Goal: Browse casually: Explore the website without a specific task or goal

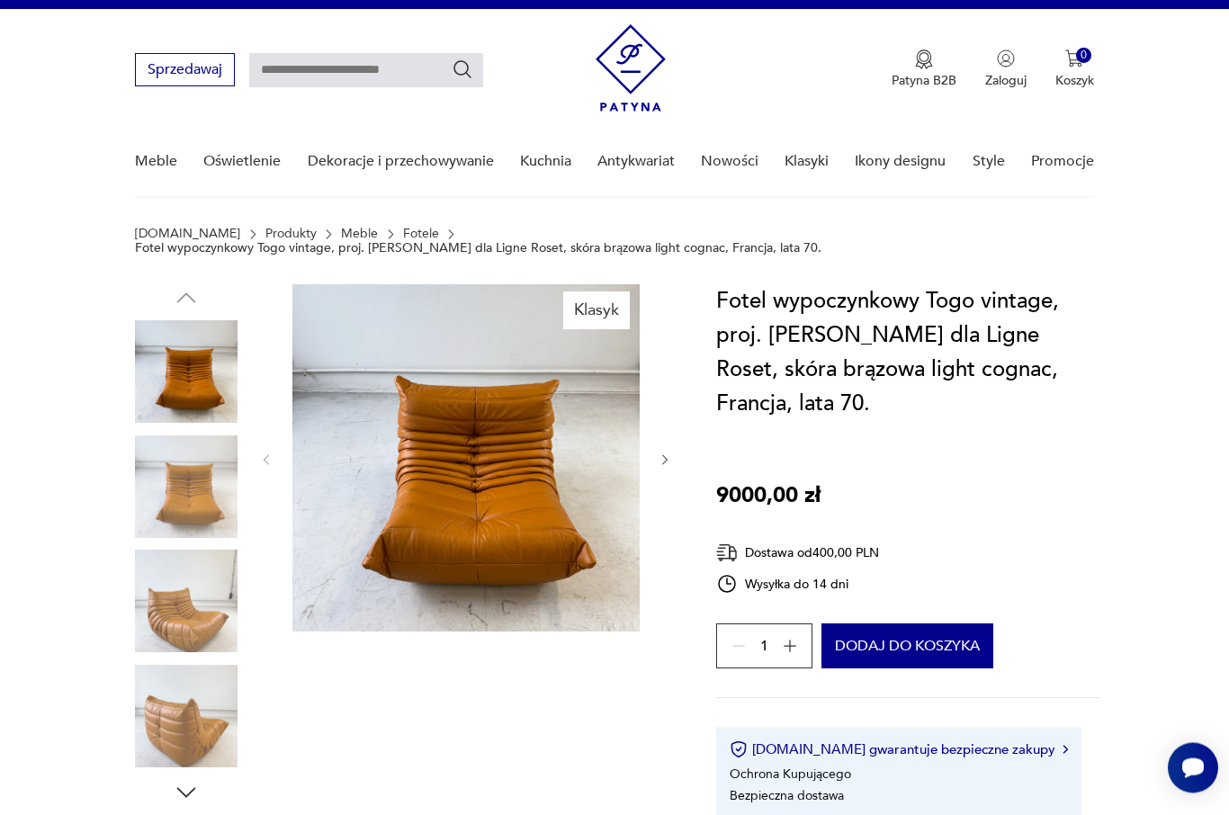
scroll to position [43, 0]
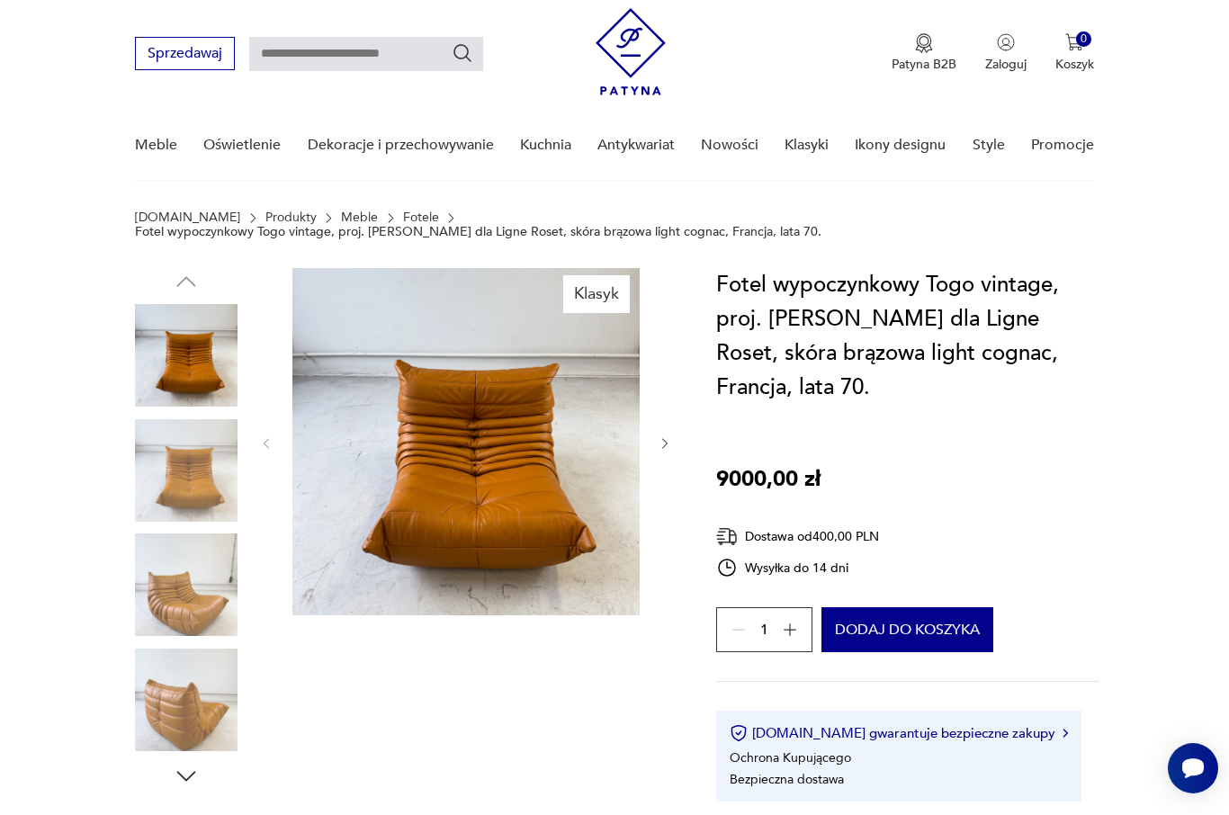
click at [190, 463] on img at bounding box center [186, 470] width 103 height 103
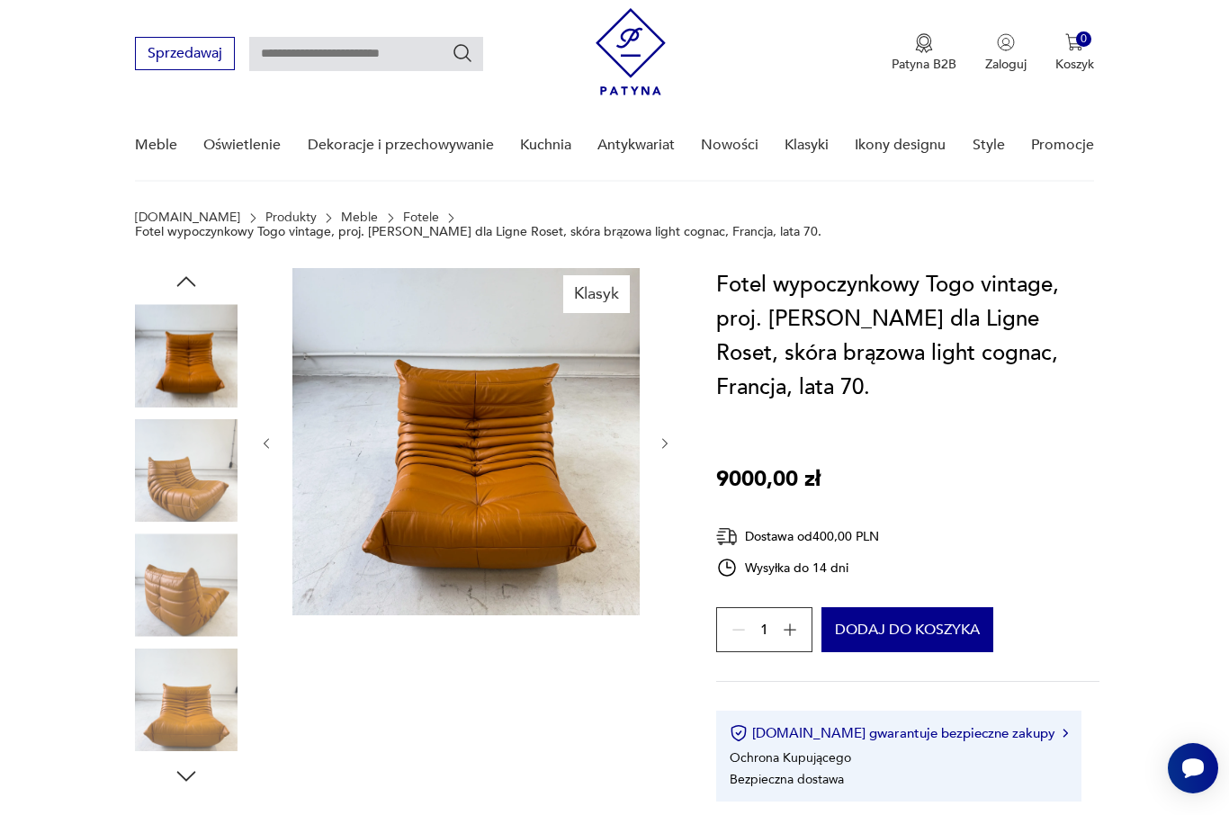
click at [196, 560] on img at bounding box center [186, 585] width 103 height 103
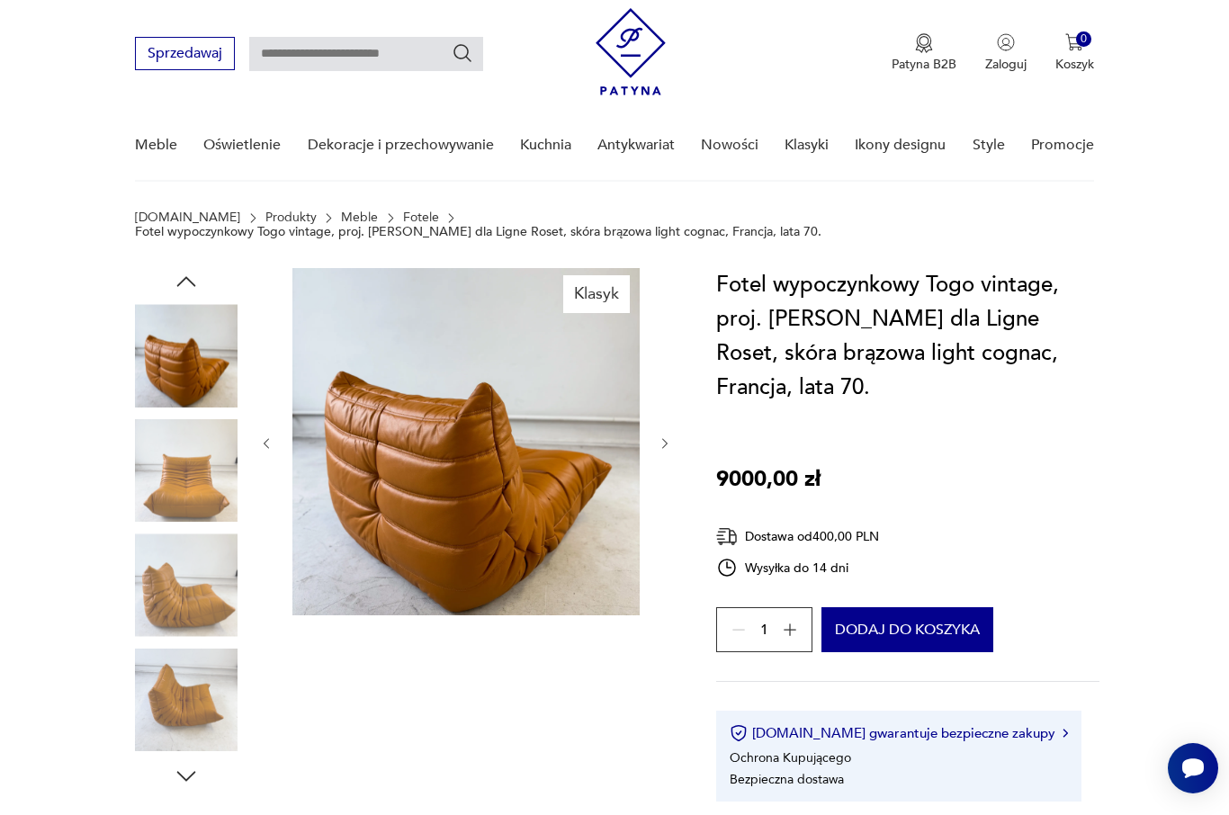
click at [204, 661] on img at bounding box center [186, 700] width 103 height 103
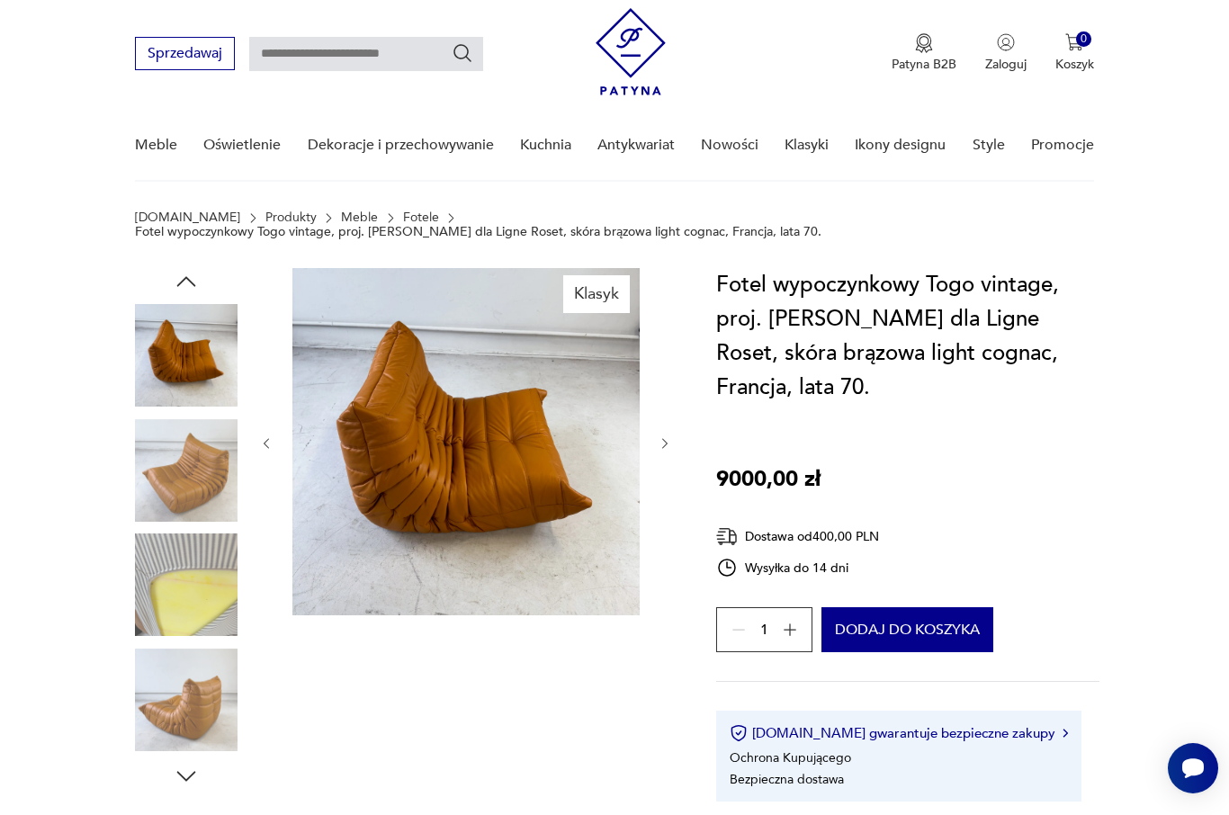
click at [187, 583] on img at bounding box center [186, 585] width 103 height 103
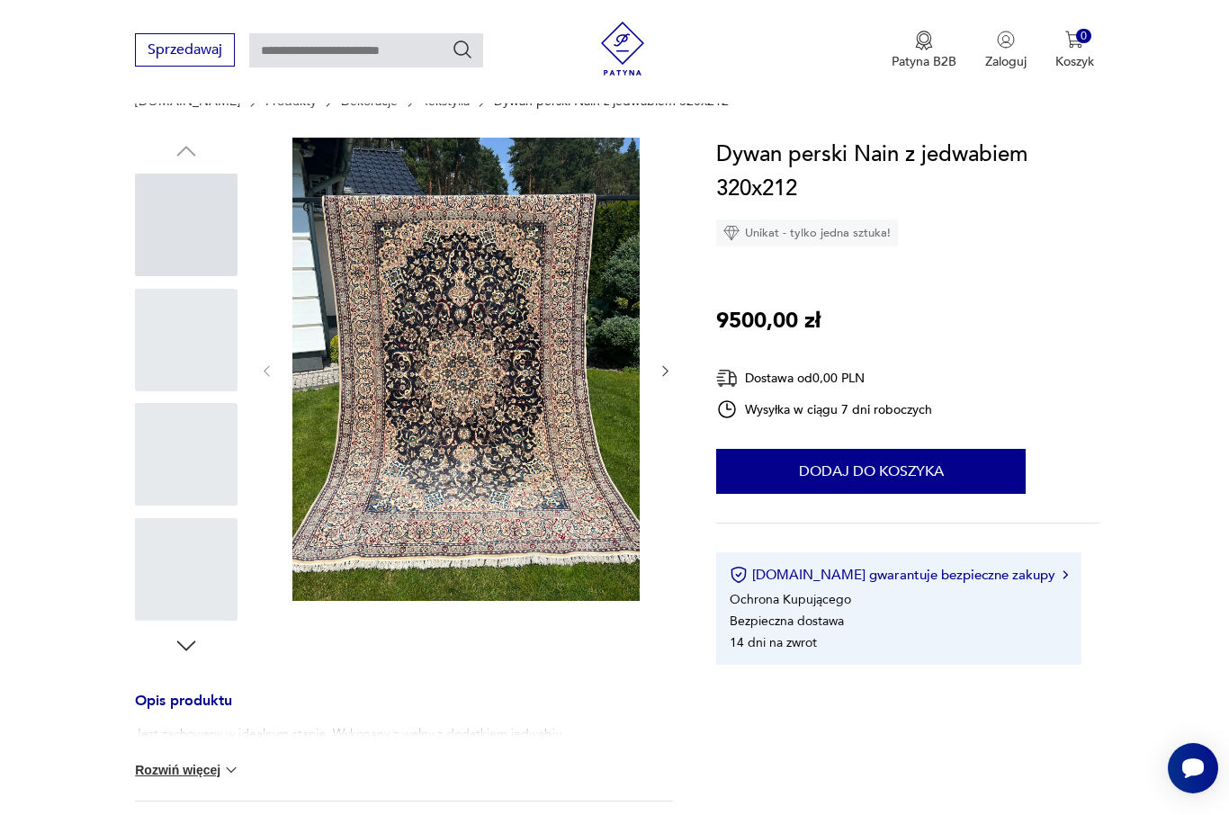
scroll to position [160, 0]
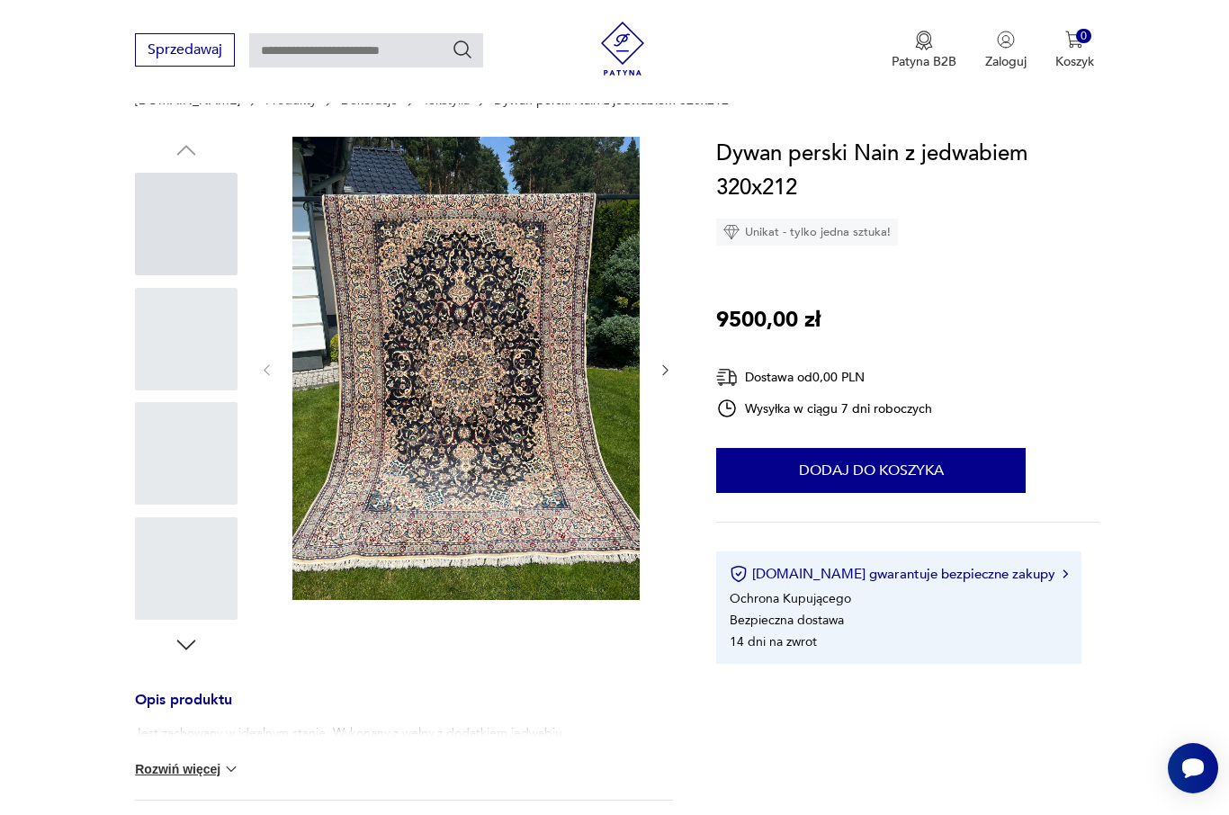
click at [171, 263] on div at bounding box center [186, 224] width 103 height 103
click at [187, 337] on div at bounding box center [186, 339] width 103 height 103
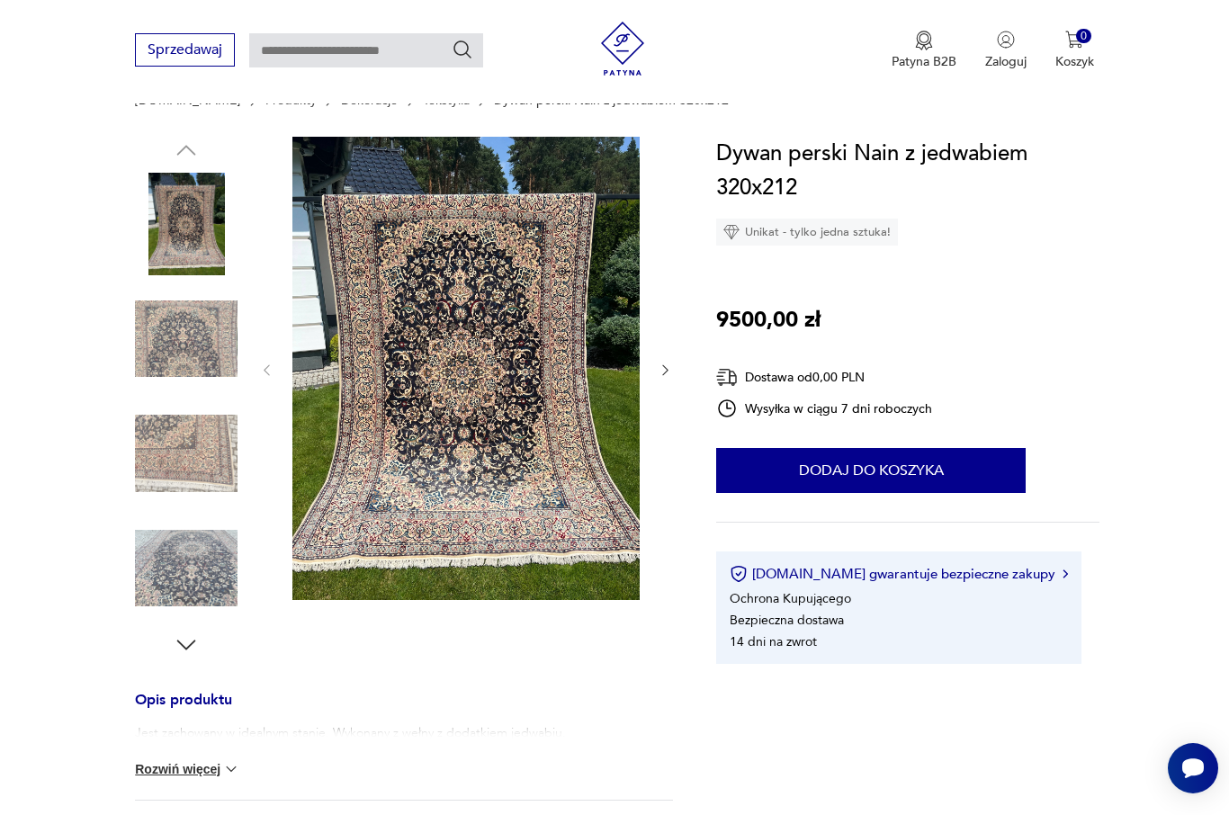
click at [186, 440] on img at bounding box center [186, 453] width 103 height 103
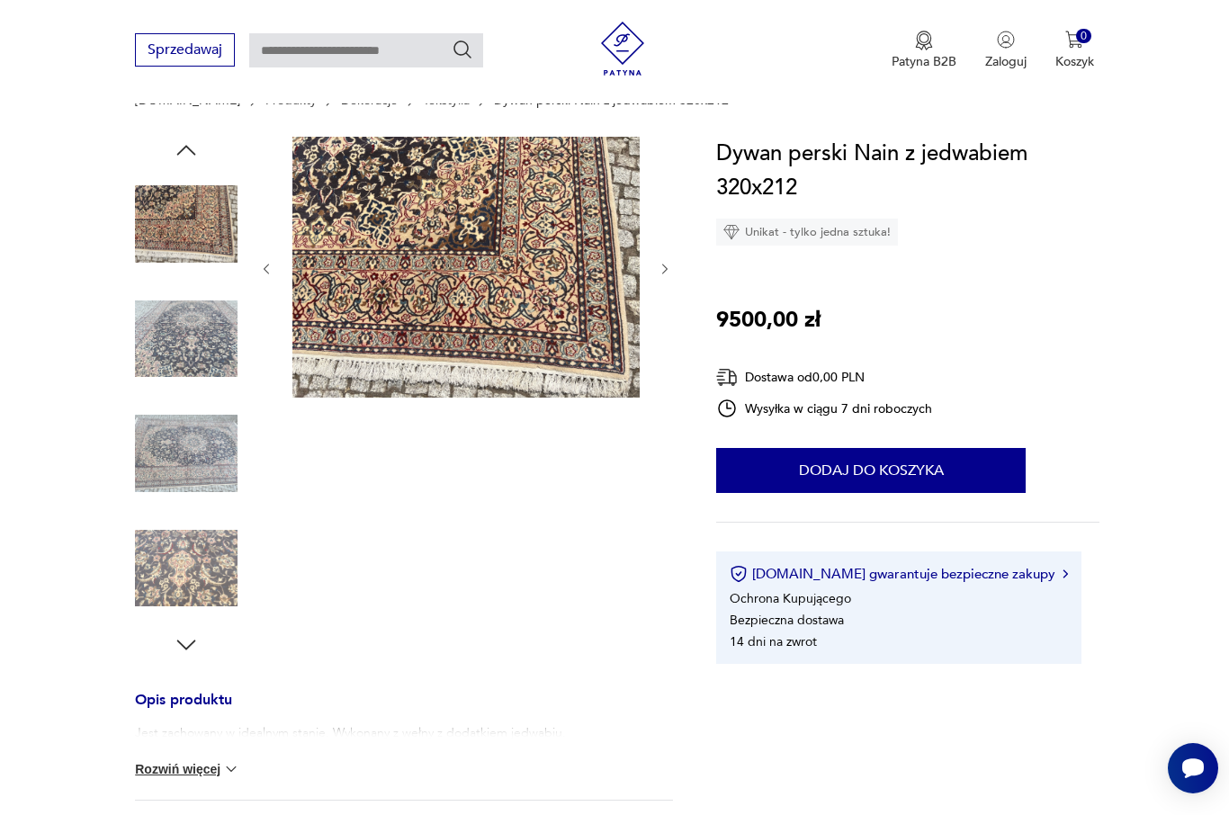
scroll to position [92, 0]
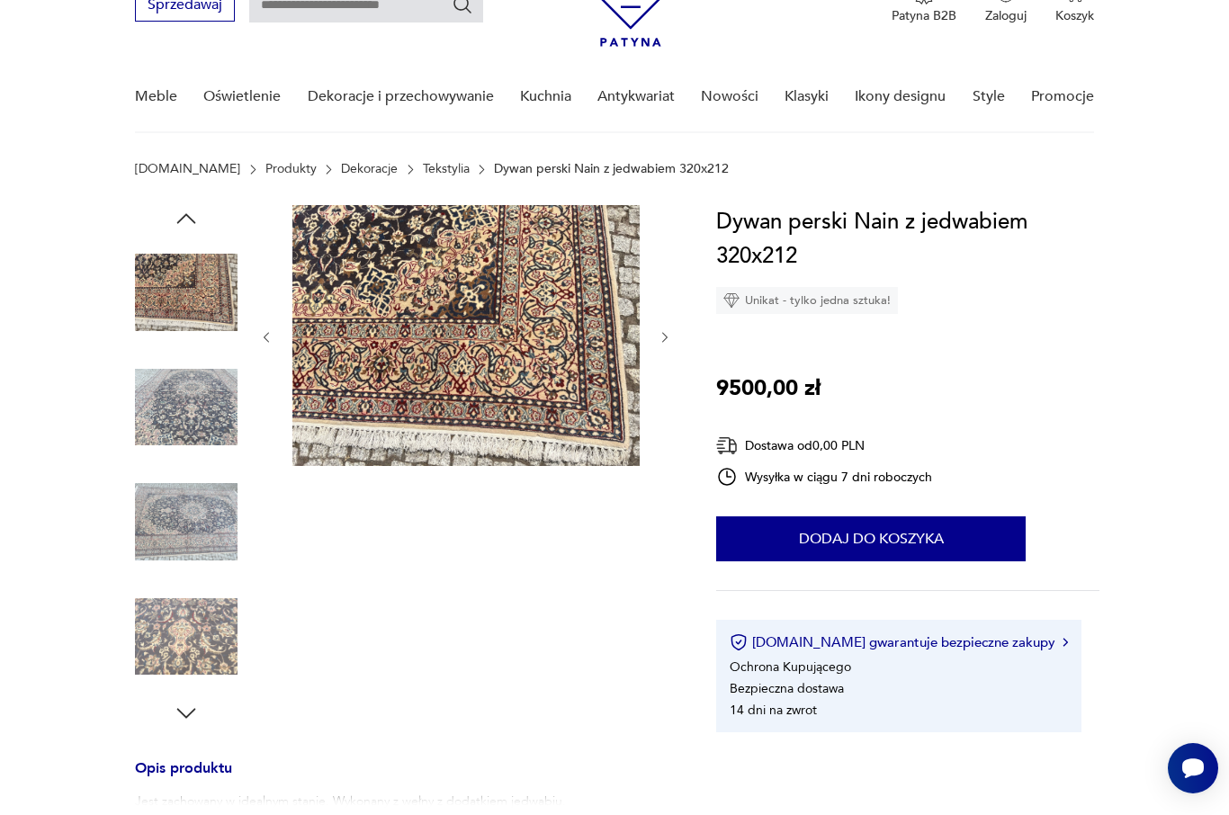
click at [183, 406] on img at bounding box center [186, 407] width 103 height 103
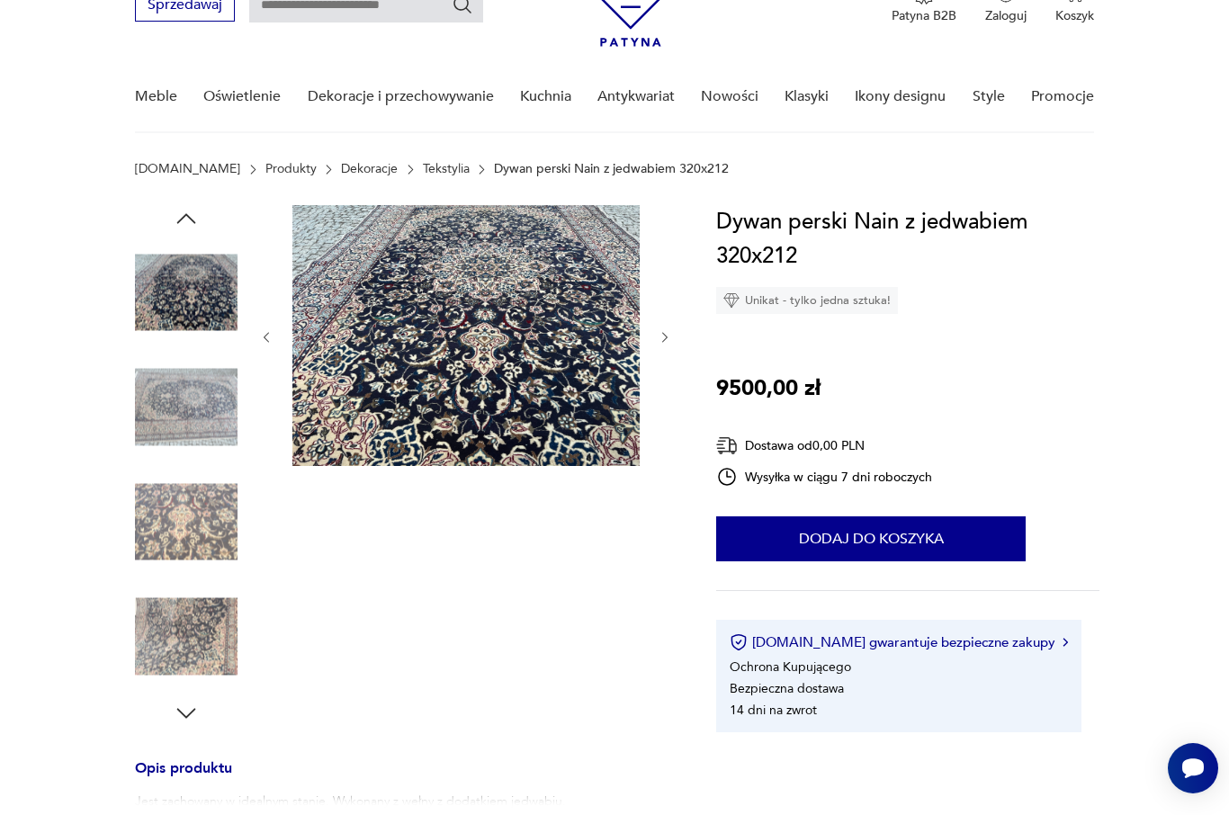
click at [193, 420] on img at bounding box center [186, 407] width 103 height 103
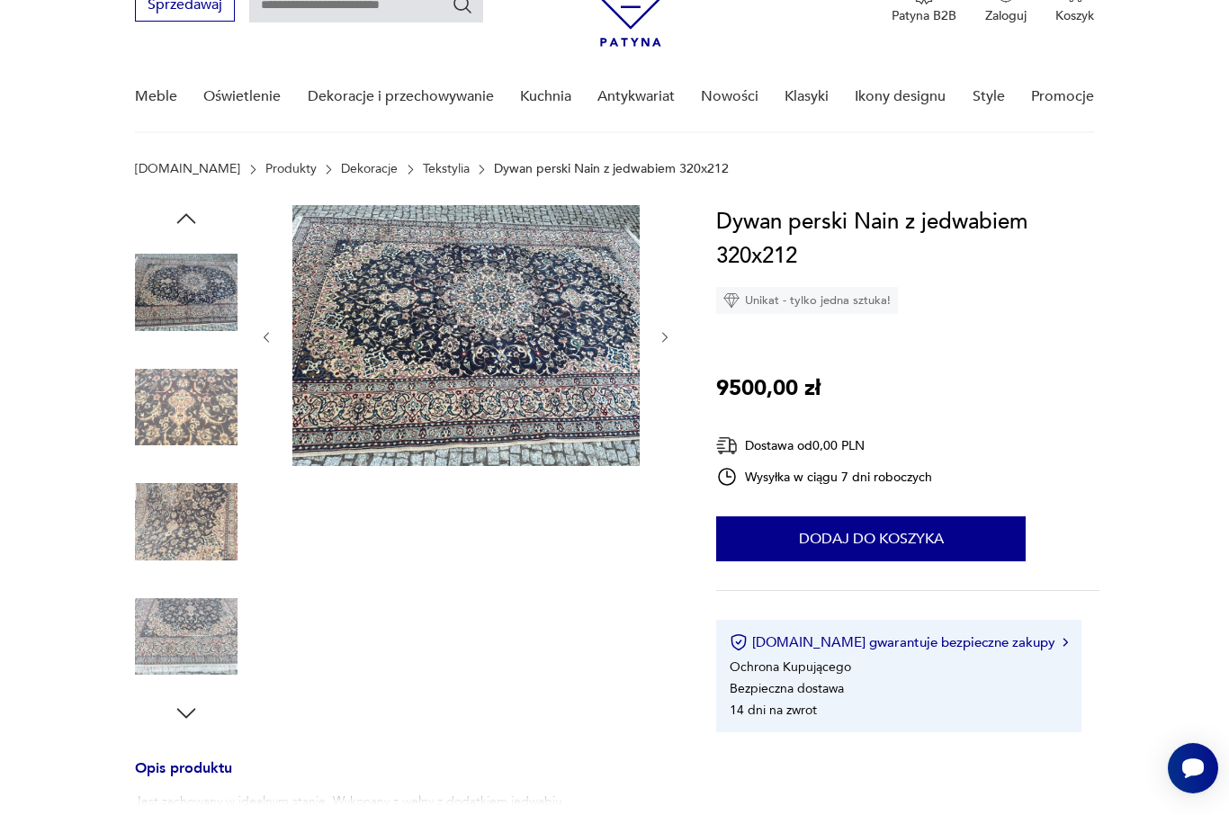
click at [202, 510] on img at bounding box center [186, 522] width 103 height 103
